Goal: Task Accomplishment & Management: Use online tool/utility

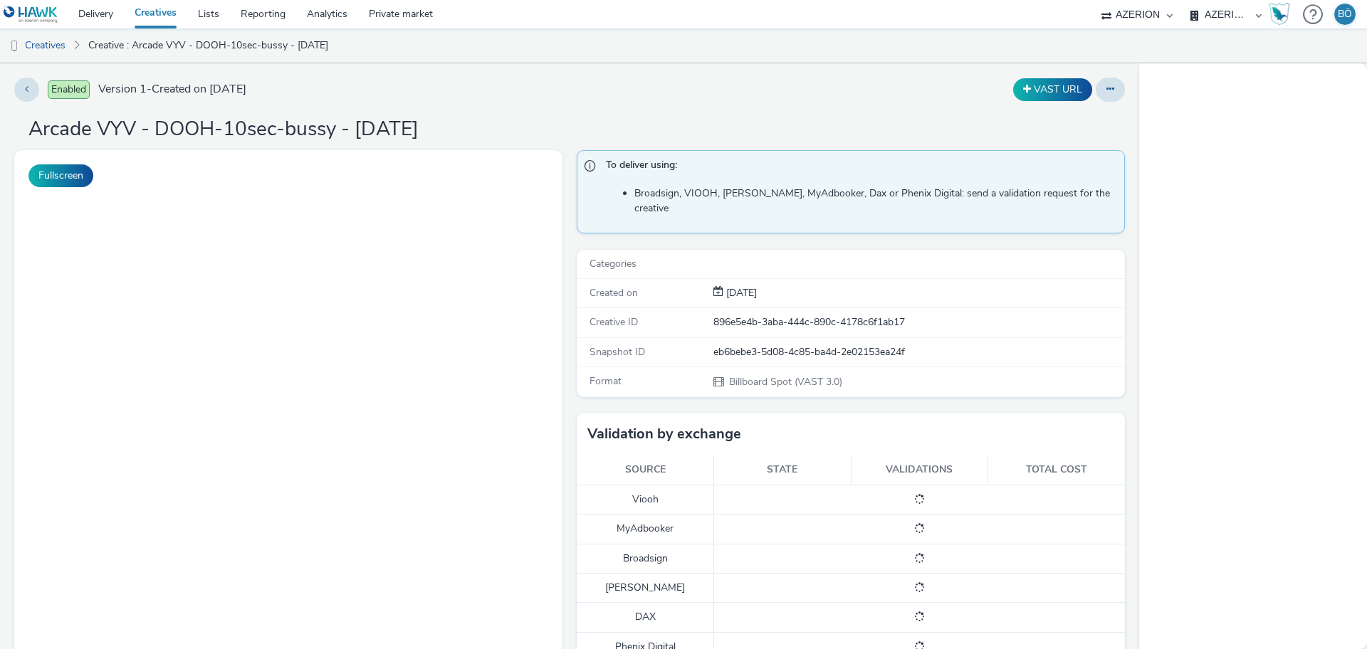
select select "ac009755-aa48-4799-8050-7a339a378eb8"
select select "79162ed7-0017-4339-93b0-3399b708648f"
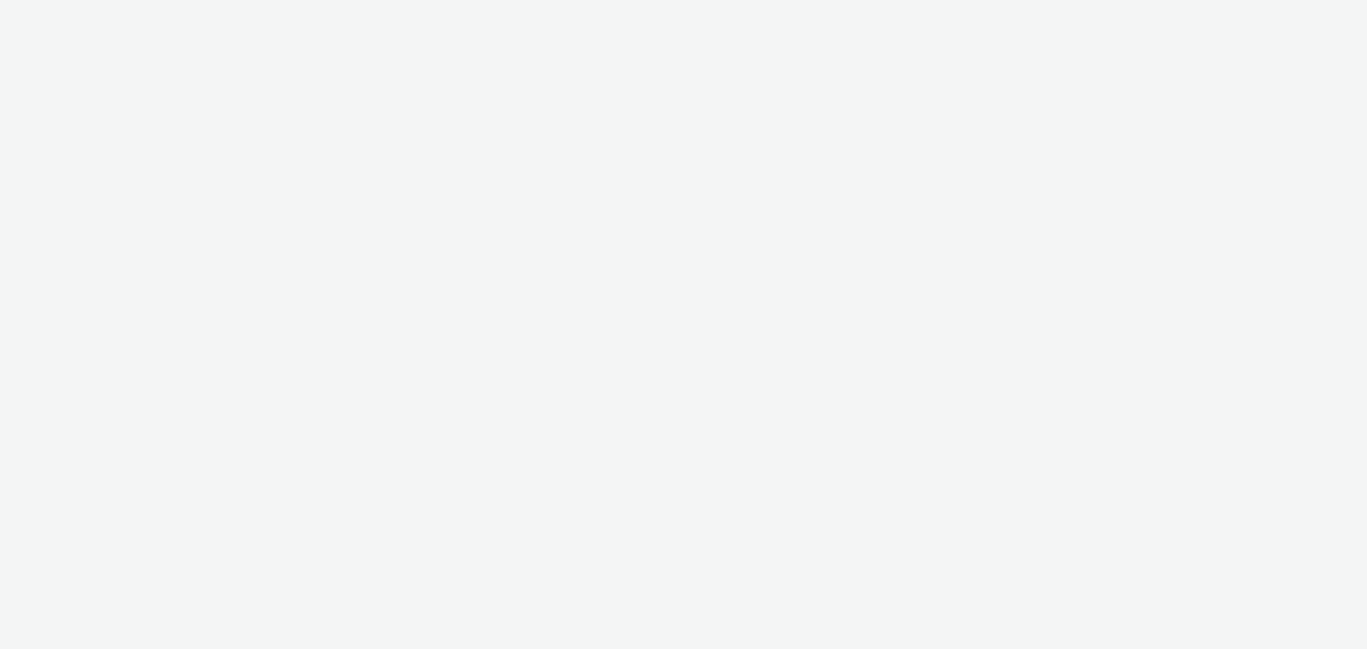
select select "ac009755-aa48-4799-8050-7a339a378eb8"
select select "79162ed7-0017-4339-93b0-3399b708648f"
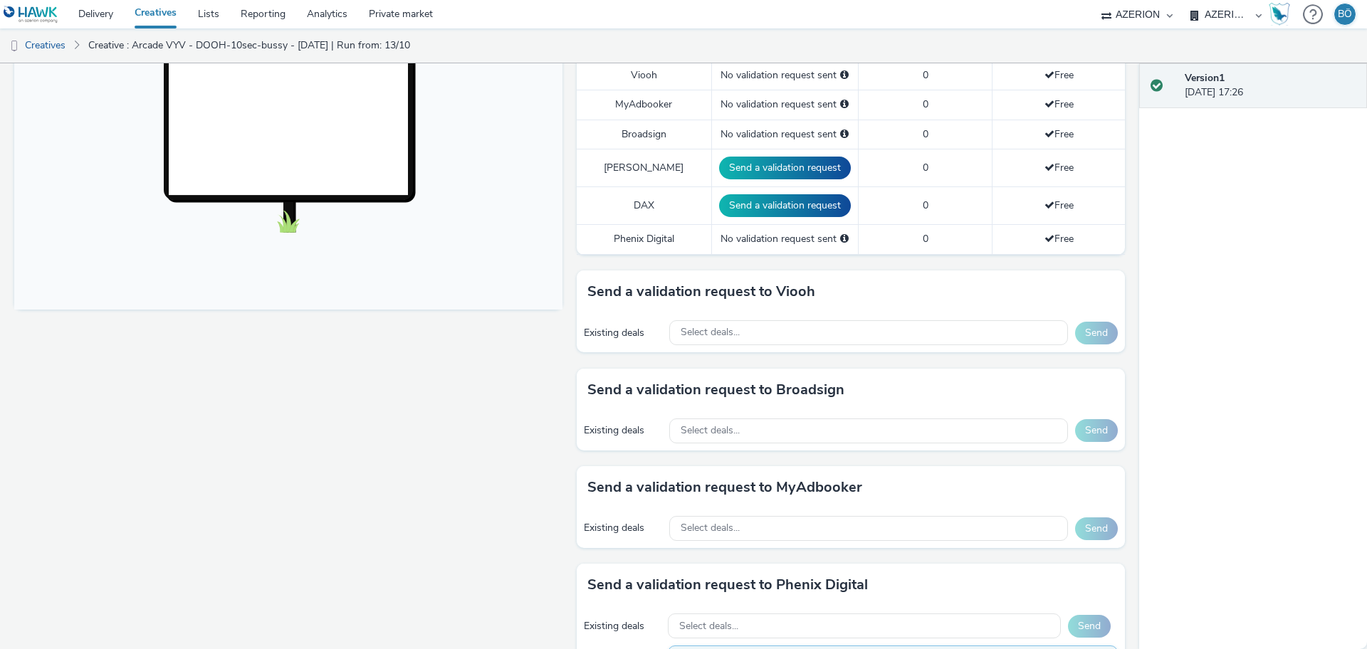
scroll to position [445, 0]
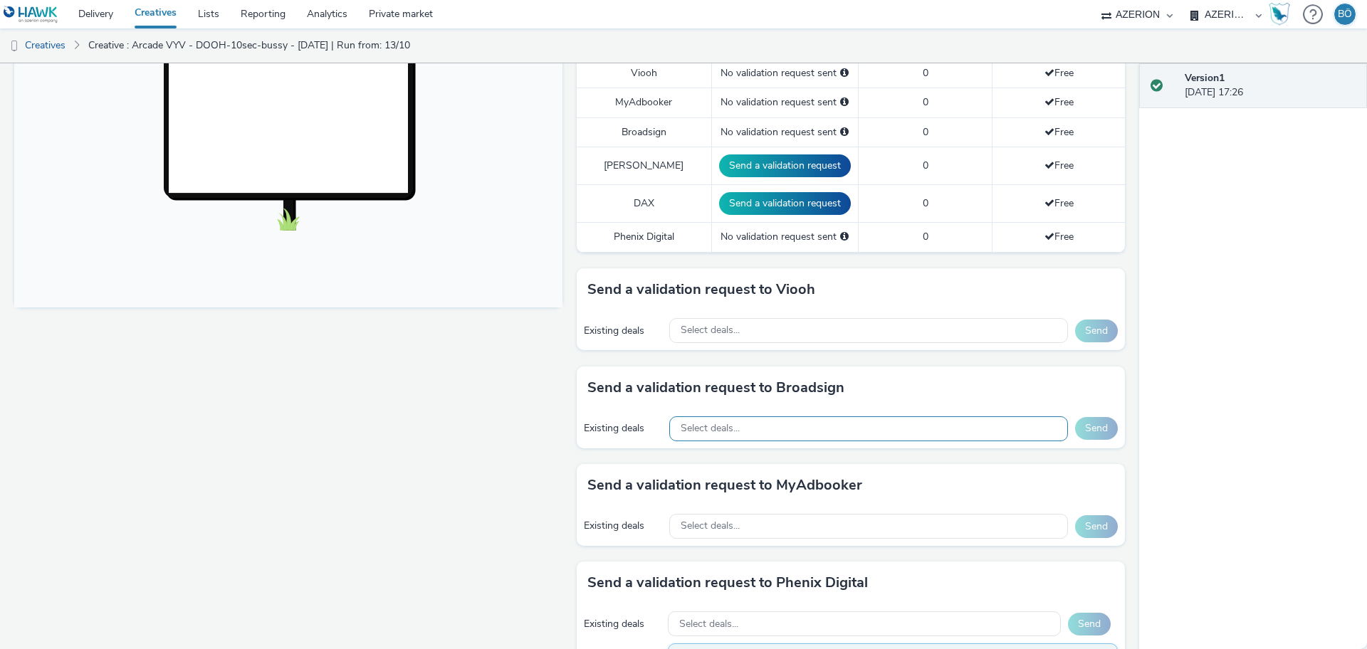
click at [781, 416] on div "Select deals..." at bounding box center [868, 428] width 399 height 25
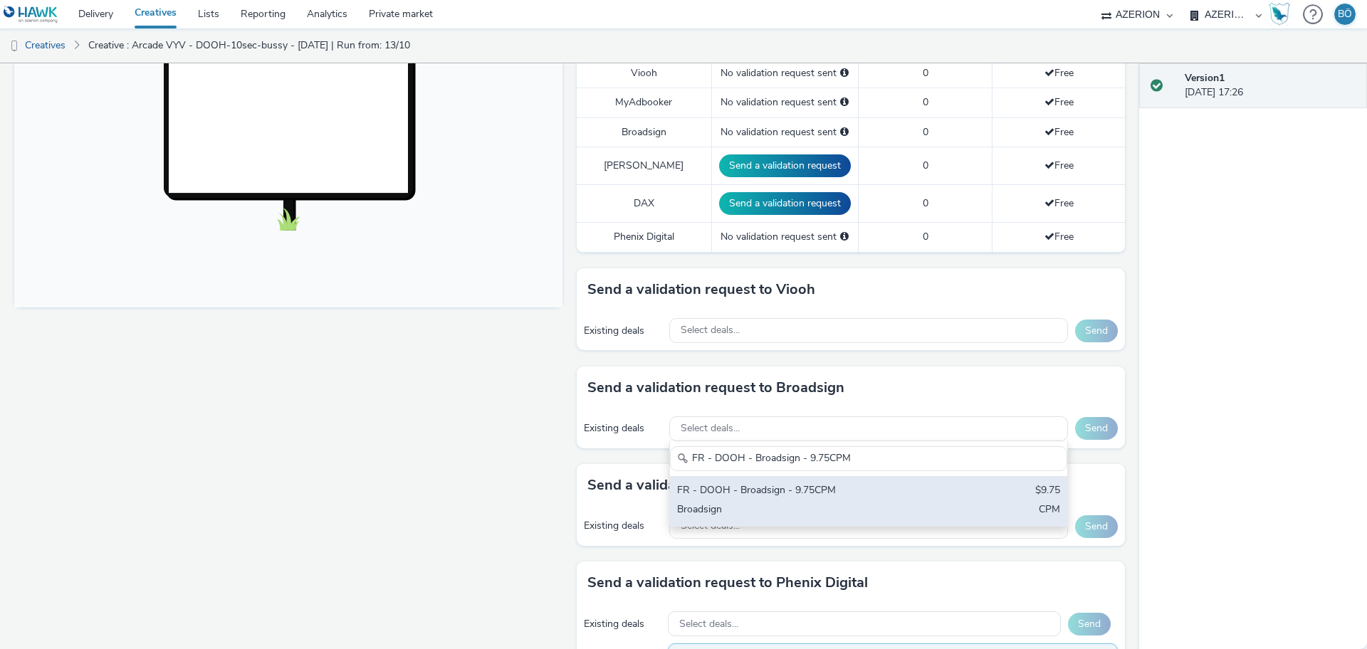
type input "FR - DOOH - Broadsign - 9.75CPM"
click at [954, 503] on div "FR - DOOH - Broadsign - 9.75CPM $9.75 Broadsign CPM" at bounding box center [868, 501] width 397 height 50
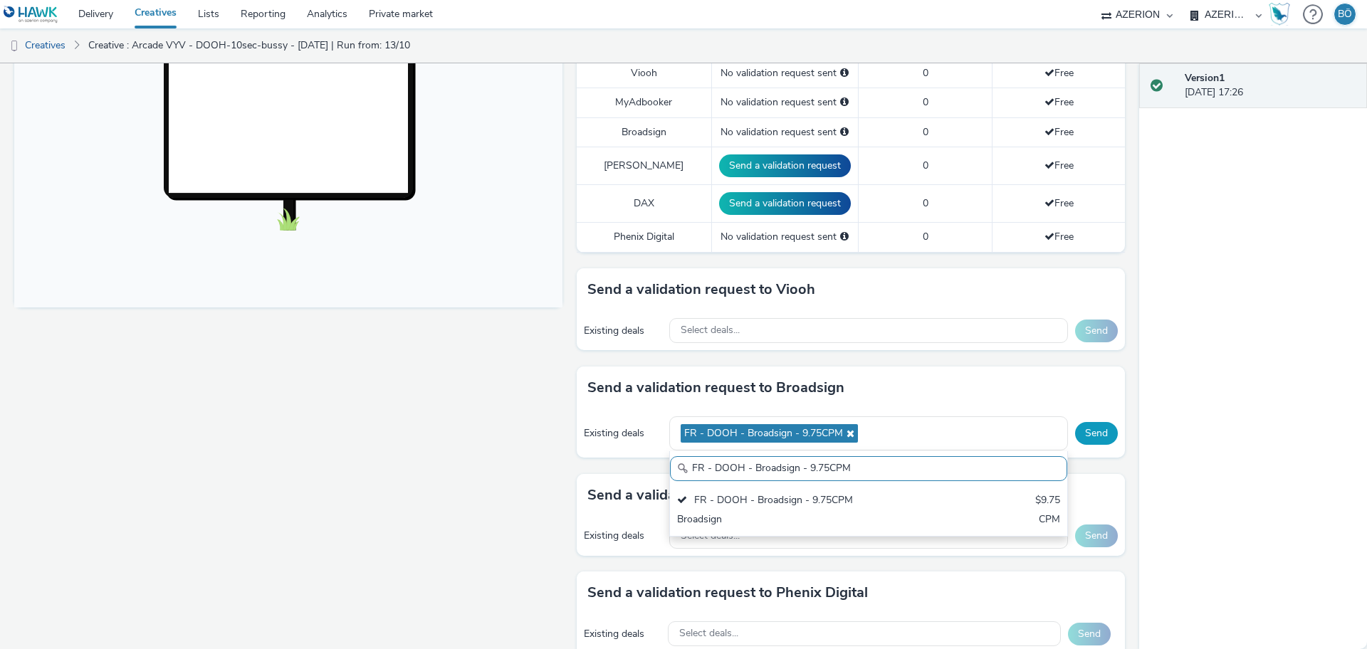
click at [1084, 422] on button "Send" at bounding box center [1096, 433] width 43 height 23
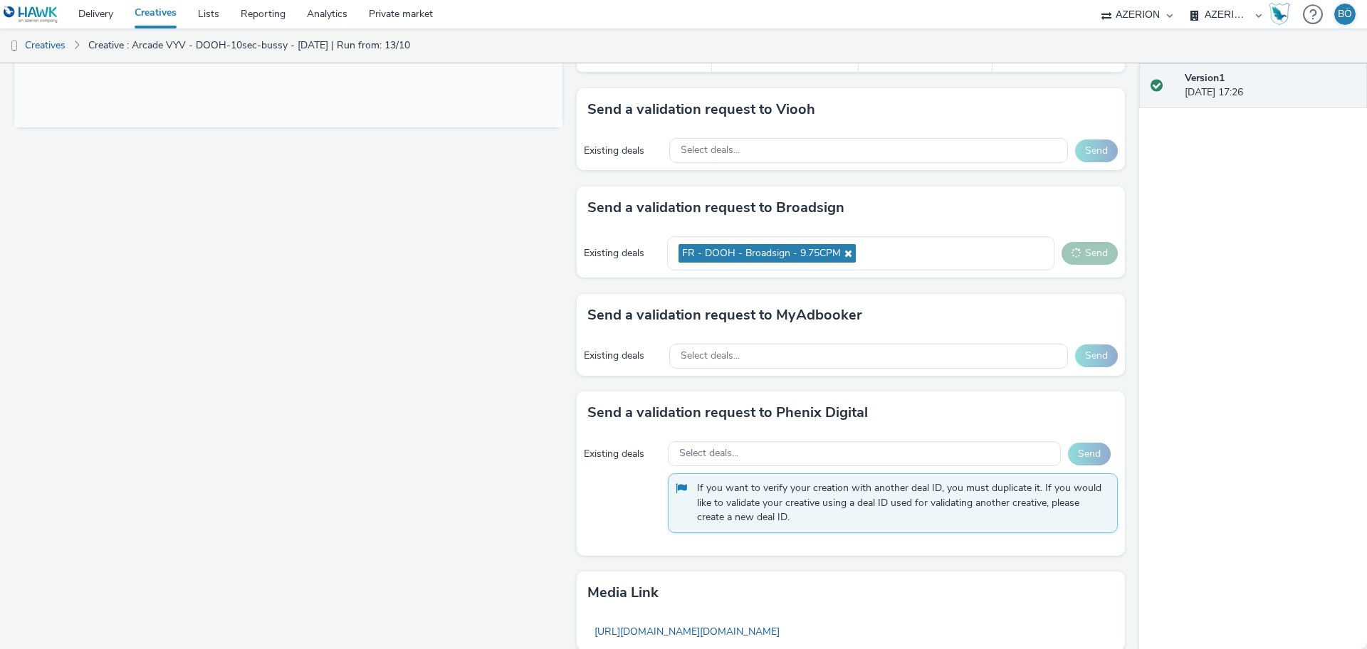
scroll to position [570, 0]
